Goal: Transaction & Acquisition: Purchase product/service

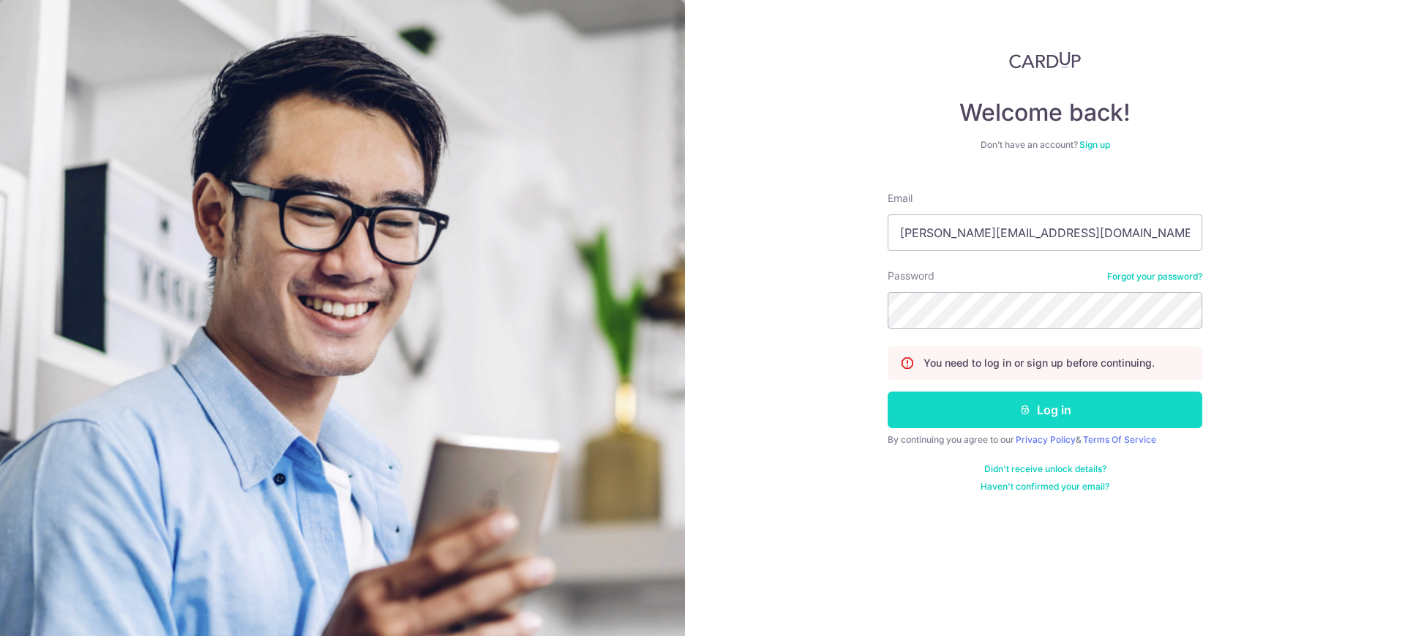
click at [1023, 408] on icon "submit" at bounding box center [1026, 410] width 12 height 12
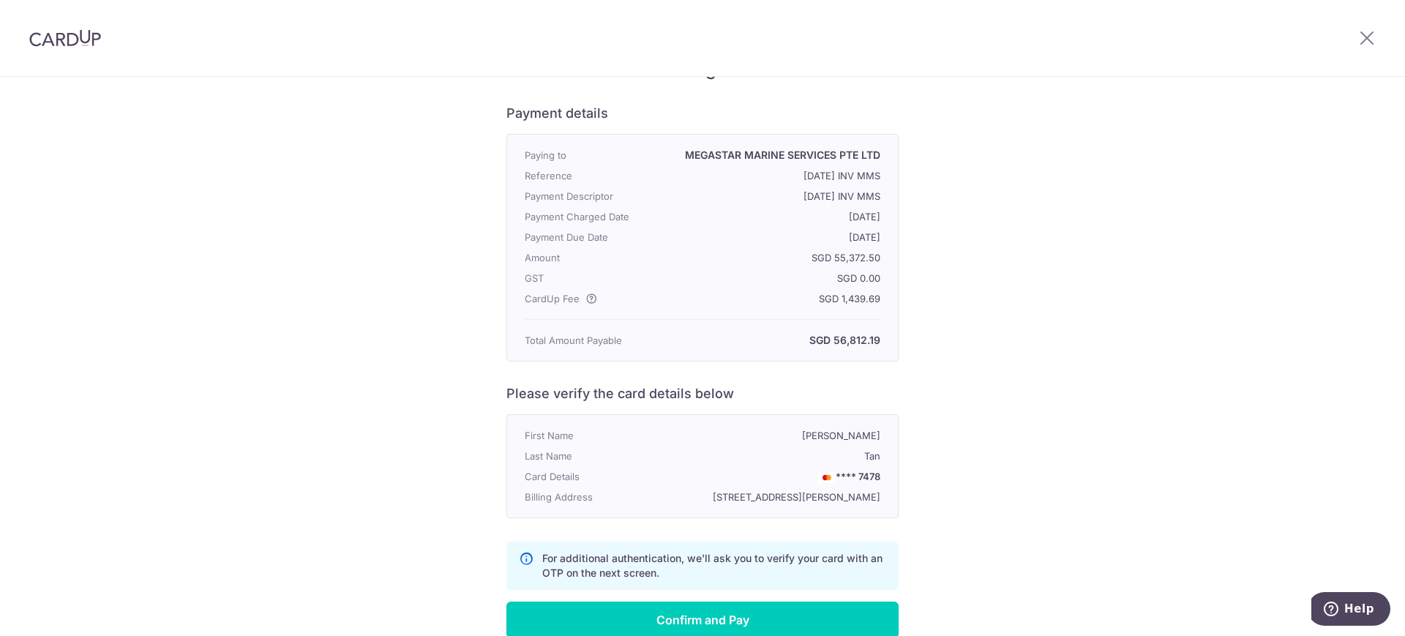
scroll to position [148, 0]
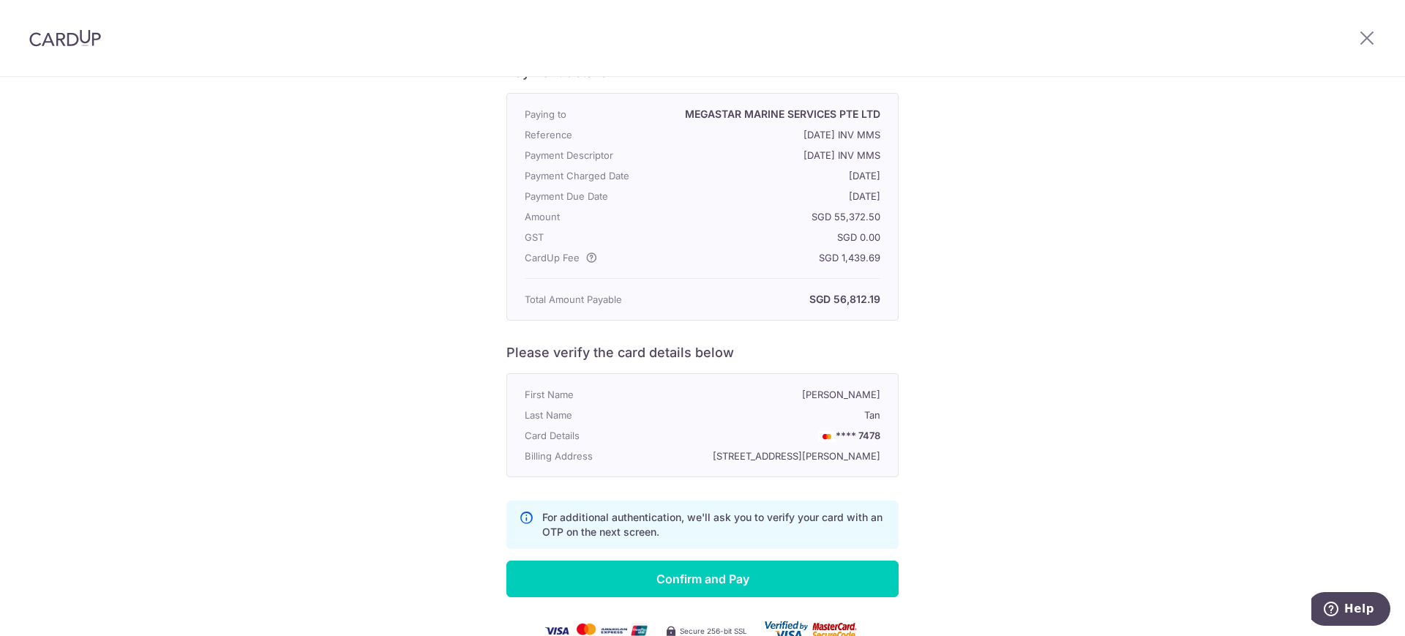
click at [1248, 115] on div "Your credit card payment to MEGASTAR MARINE SERVICES PTE LTD is due to be charg…" at bounding box center [702, 319] width 1405 height 781
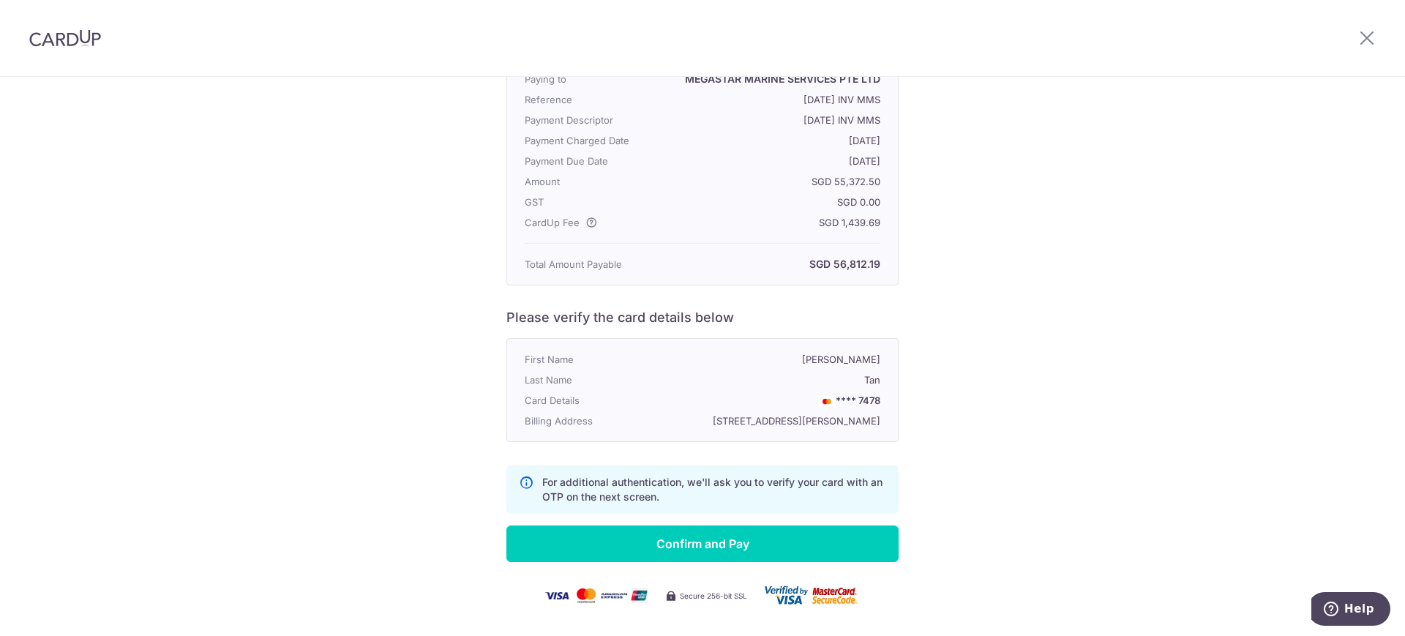
scroll to position [239, 0]
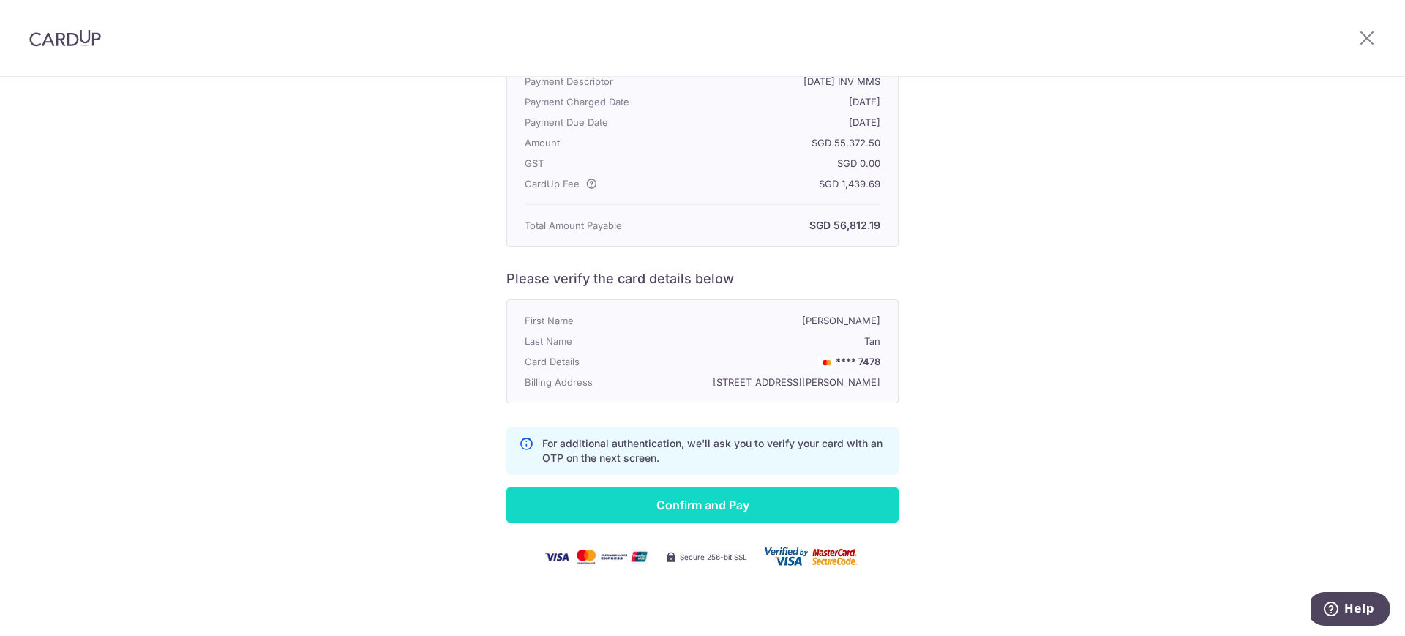
click at [823, 498] on input "Confirm and Pay" at bounding box center [702, 505] width 392 height 37
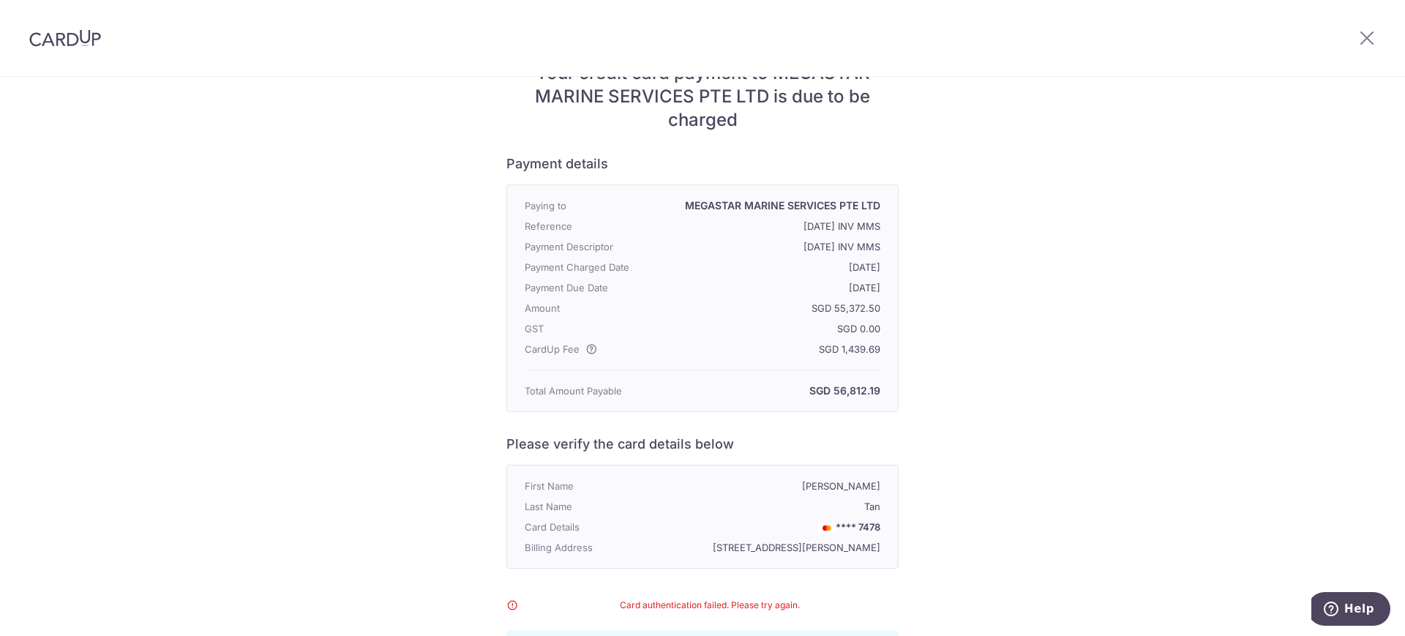
scroll to position [0, 0]
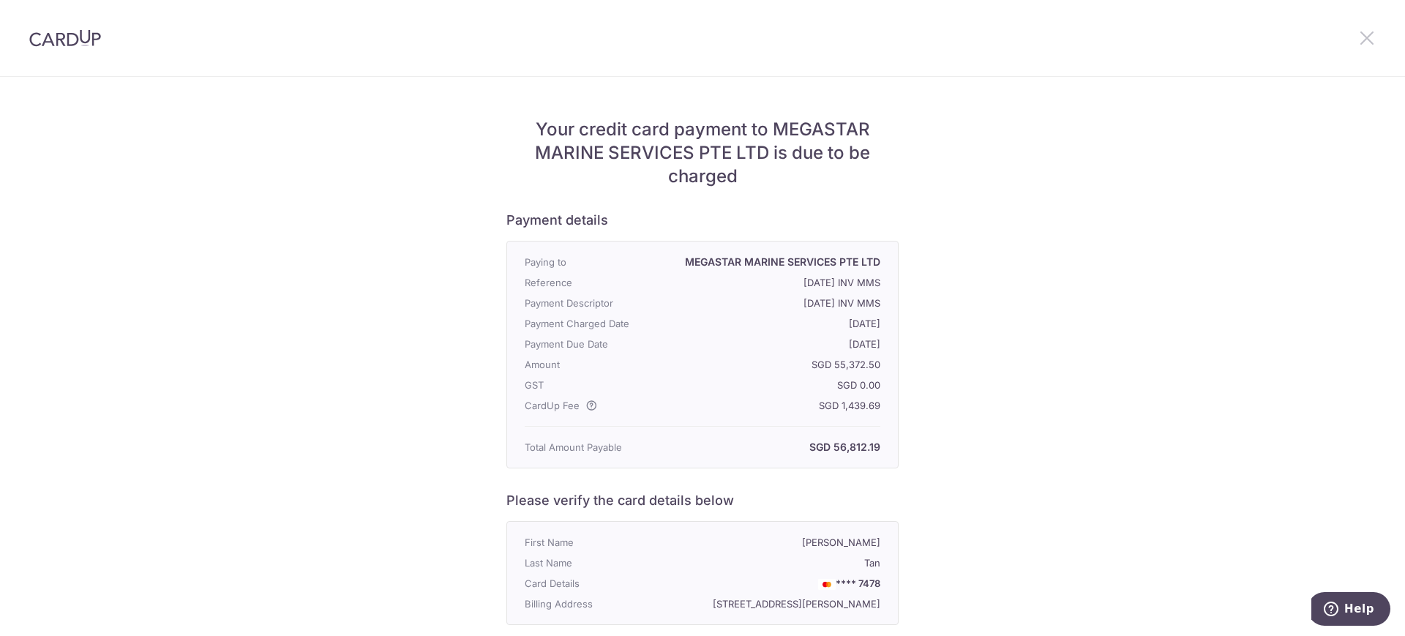
click at [1372, 41] on icon at bounding box center [1367, 38] width 18 height 18
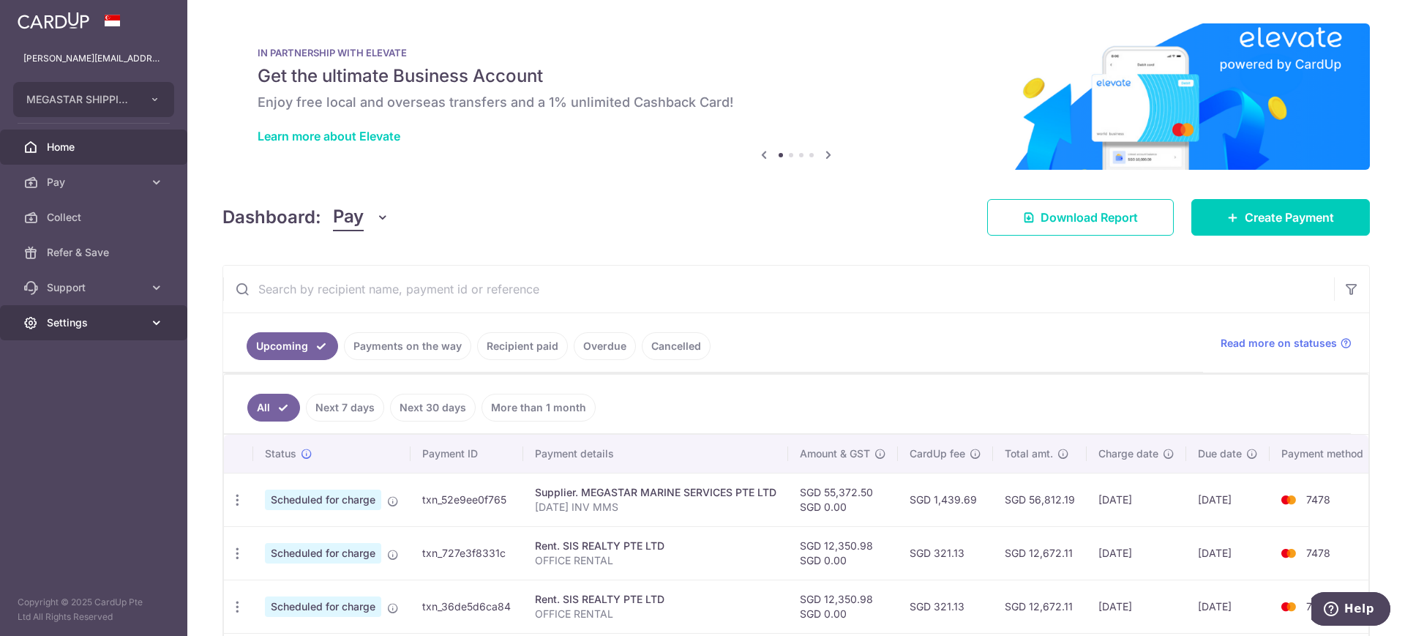
click at [90, 323] on span "Settings" at bounding box center [95, 322] width 97 height 15
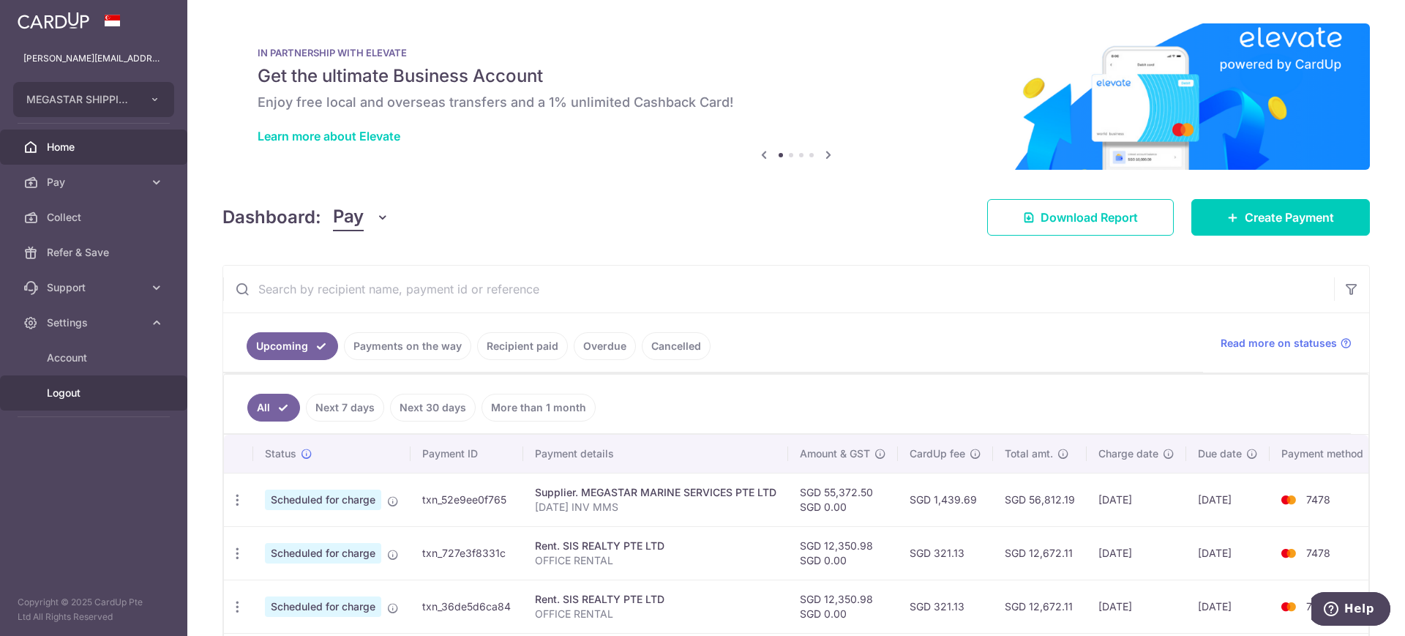
click at [84, 389] on span "Logout" at bounding box center [95, 393] width 97 height 15
